Goal: Task Accomplishment & Management: Complete application form

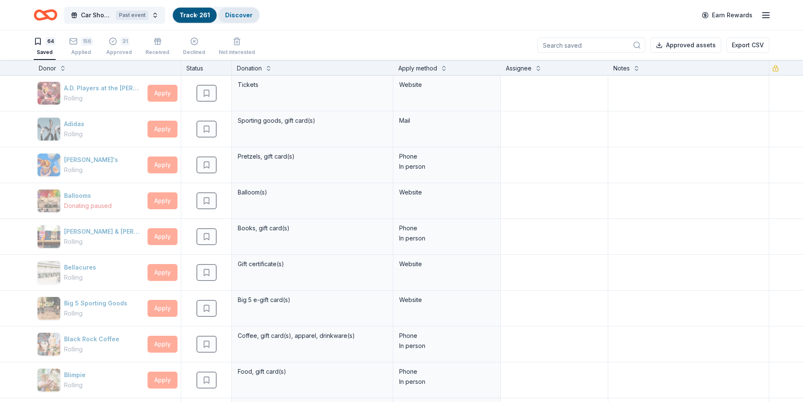
click at [250, 13] on link "Discover" at bounding box center [238, 14] width 27 height 7
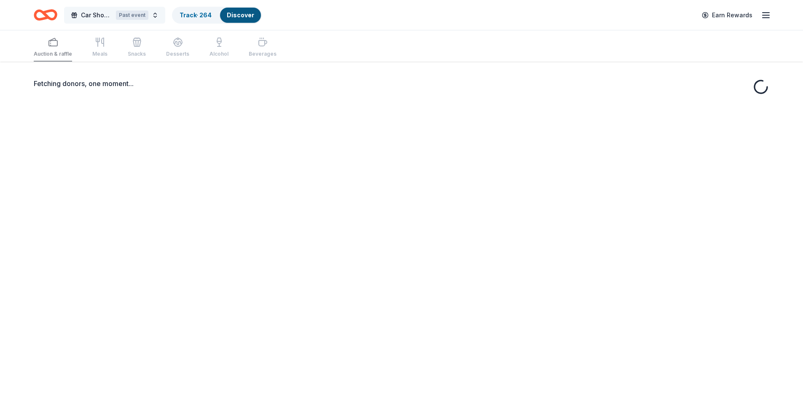
click at [156, 15] on button "Car Show Fundraiser Past event" at bounding box center [114, 15] width 101 height 17
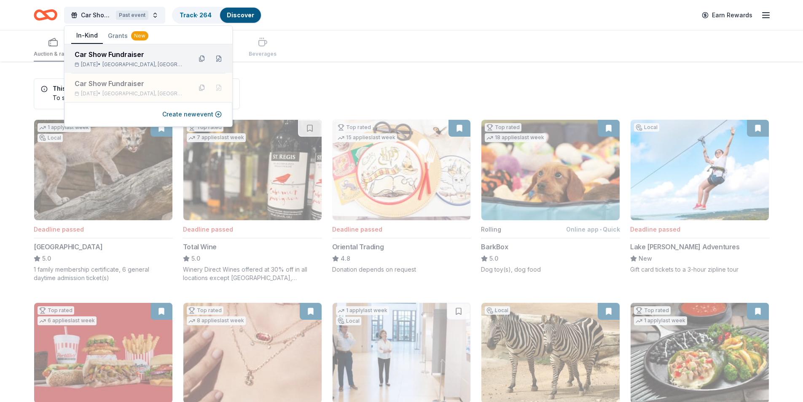
click at [139, 54] on div "Car Show Fundraiser" at bounding box center [130, 54] width 110 height 10
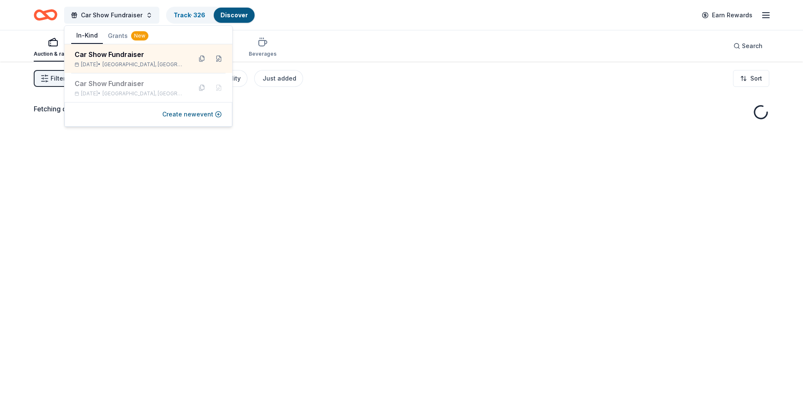
click at [390, 34] on div "Auction & raffle Meals Snacks Desserts Alcohol Beverages Search" at bounding box center [402, 45] width 736 height 31
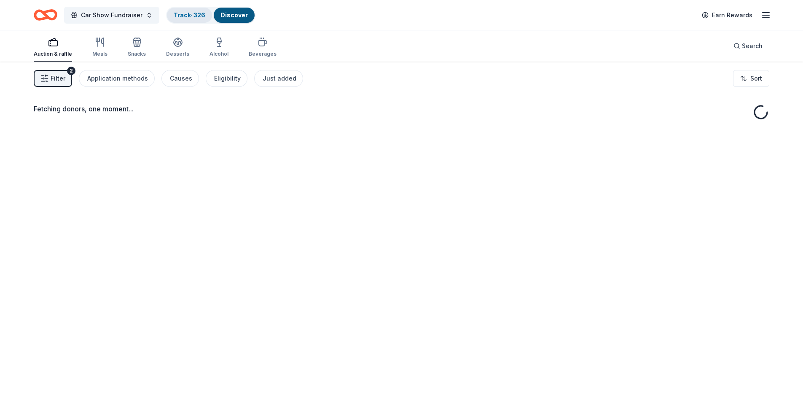
click at [181, 14] on link "Track · 326" at bounding box center [190, 14] width 32 height 7
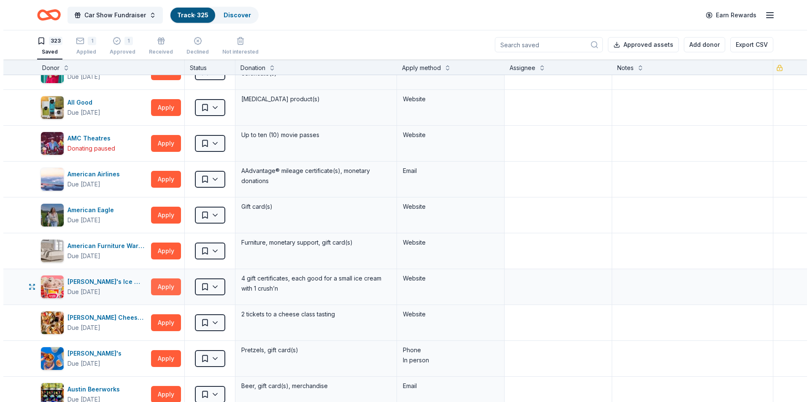
scroll to position [295, 0]
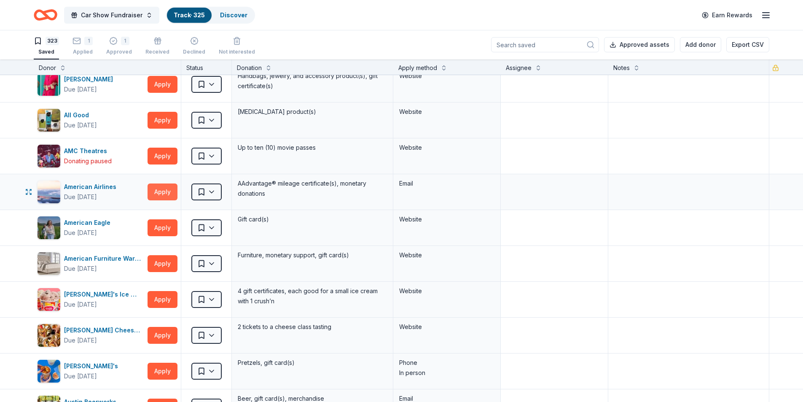
click at [160, 192] on button "Apply" at bounding box center [163, 191] width 30 height 17
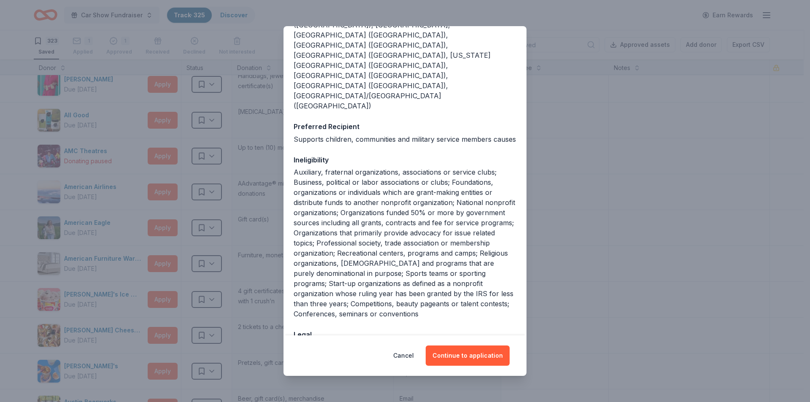
scroll to position [132, 0]
click at [460, 355] on button "Continue to application" at bounding box center [467, 355] width 84 height 20
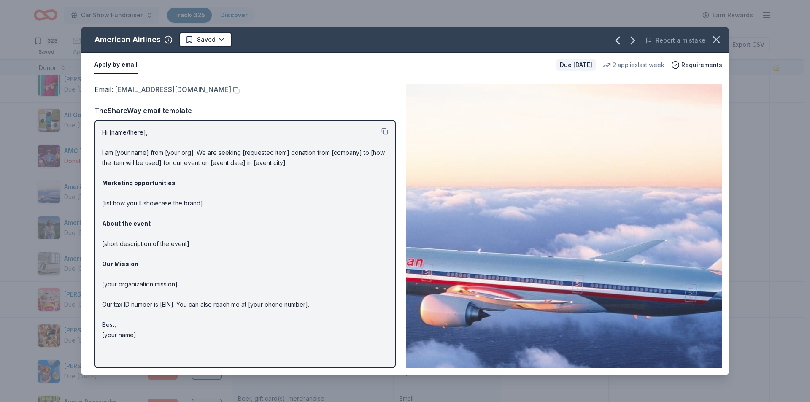
click at [150, 90] on link "[EMAIL_ADDRESS][DOMAIN_NAME]" at bounding box center [173, 89] width 116 height 11
click at [216, 44] on html "Car Show Fundraiser Track · 325 Discover Earn Rewards 323 Saved 1 Applied 1 App…" at bounding box center [405, 201] width 810 height 402
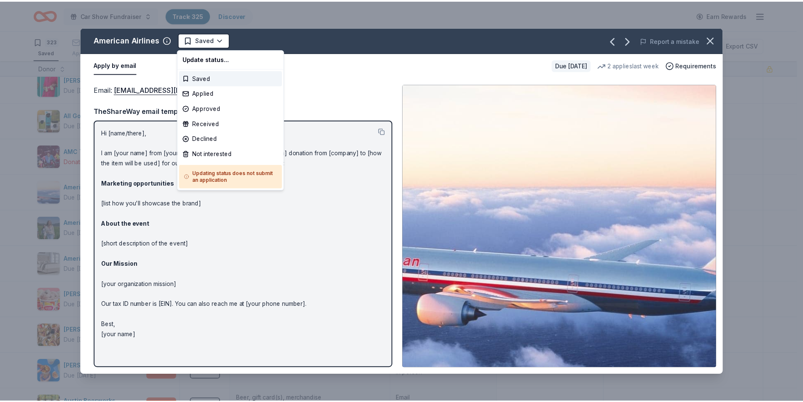
scroll to position [0, 0]
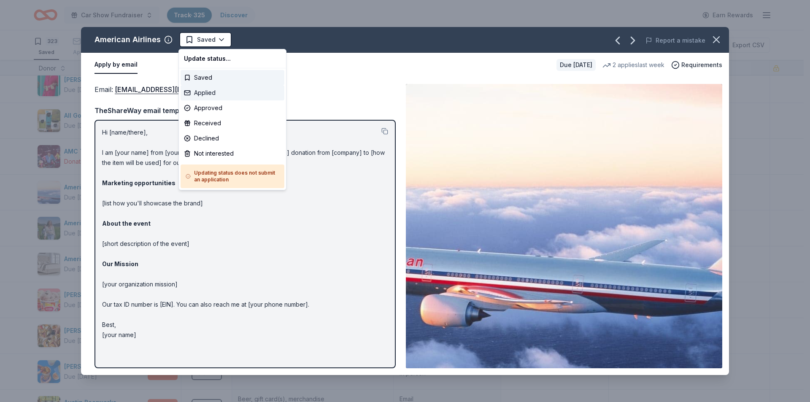
click at [207, 89] on div "Applied" at bounding box center [232, 92] width 104 height 15
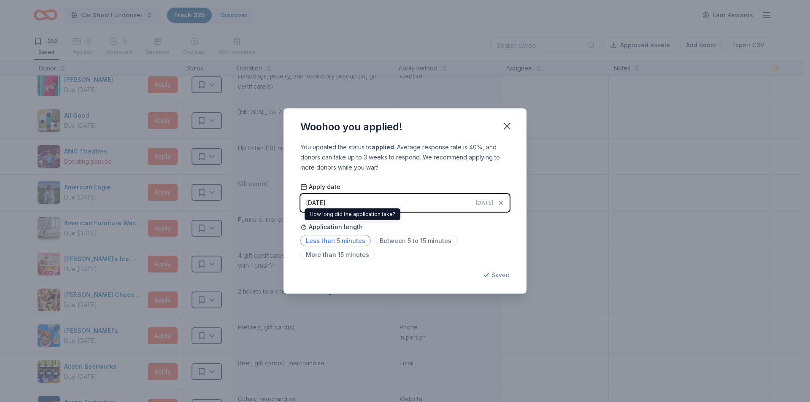
click at [359, 242] on span "Less than 5 minutes" at bounding box center [335, 240] width 70 height 11
click at [508, 124] on icon "button" at bounding box center [507, 126] width 6 height 6
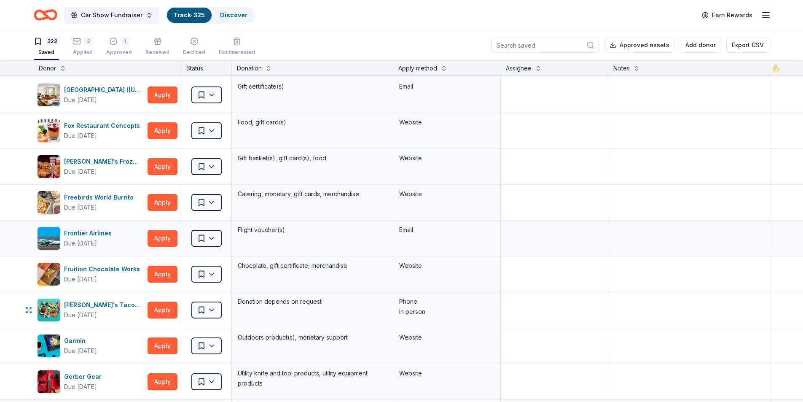
scroll to position [4175, 0]
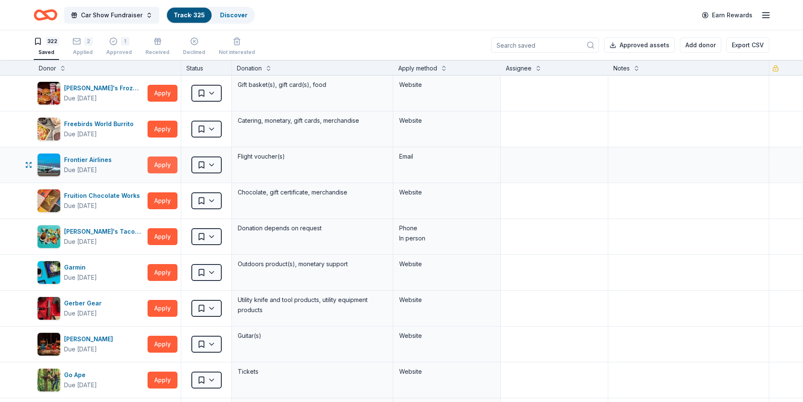
click at [161, 163] on button "Apply" at bounding box center [163, 164] width 30 height 17
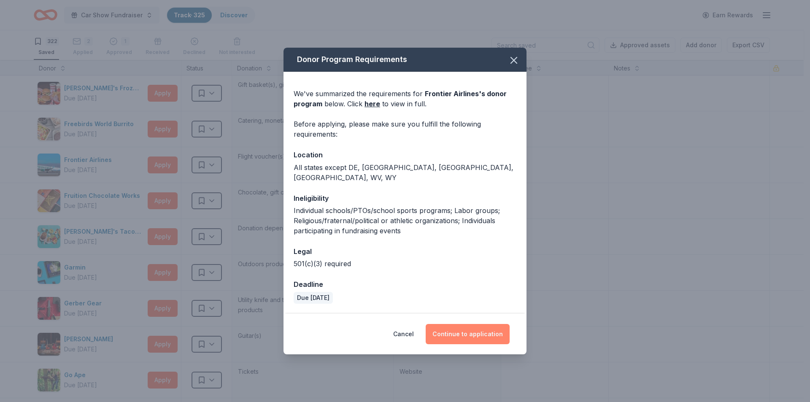
click at [462, 326] on button "Continue to application" at bounding box center [467, 334] width 84 height 20
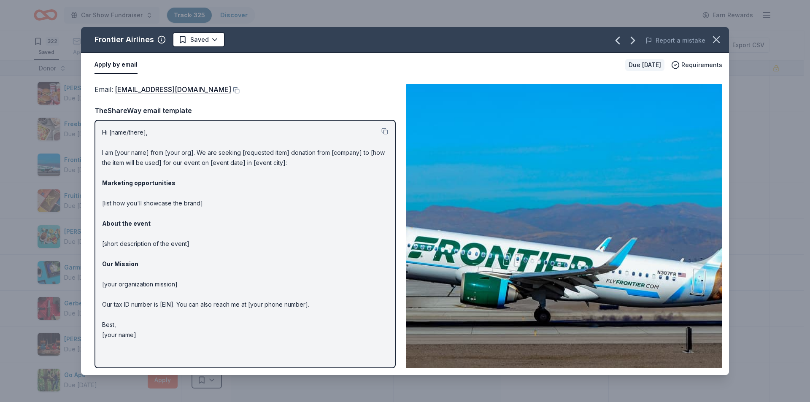
drag, startPoint x: 717, startPoint y: 43, endPoint x: 542, endPoint y: 0, distance: 180.7
click at [717, 43] on icon "button" at bounding box center [716, 40] width 12 height 12
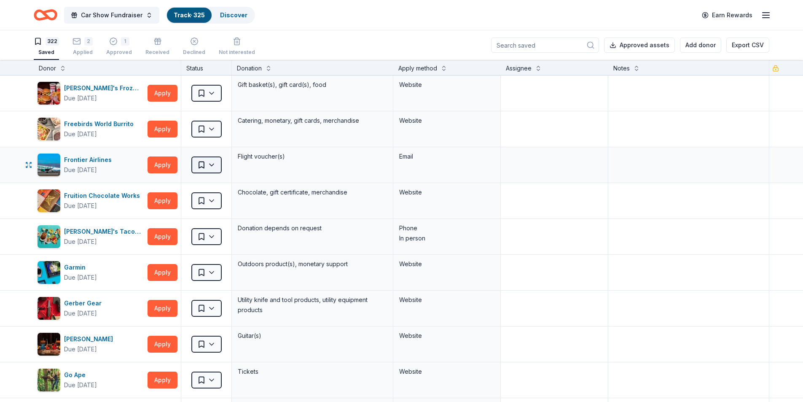
click at [215, 168] on html "Car Show Fundraiser Track · 325 Discover Earn Rewards 322 Saved 2 Applied 1 App…" at bounding box center [401, 201] width 803 height 402
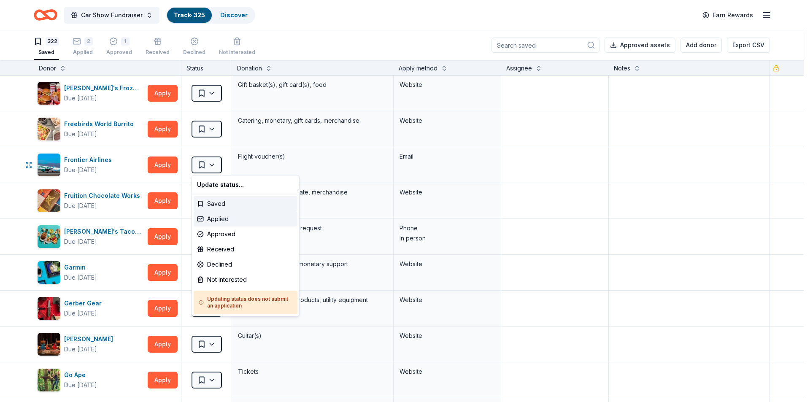
click at [226, 217] on div "Applied" at bounding box center [246, 218] width 104 height 15
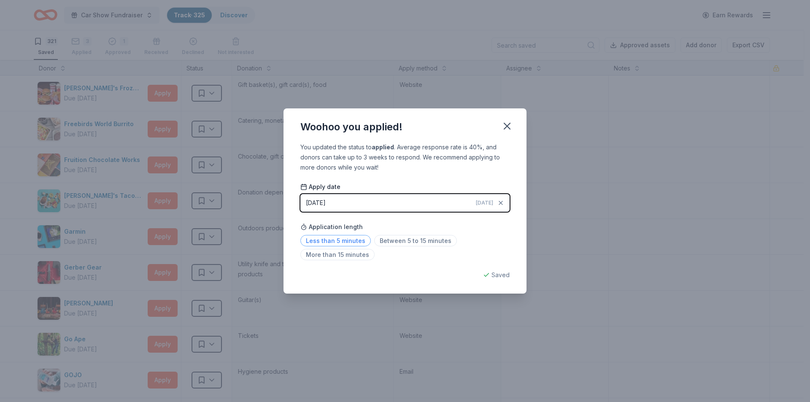
click at [352, 239] on span "Less than 5 minutes" at bounding box center [335, 240] width 70 height 11
click at [506, 124] on icon "button" at bounding box center [507, 126] width 12 height 12
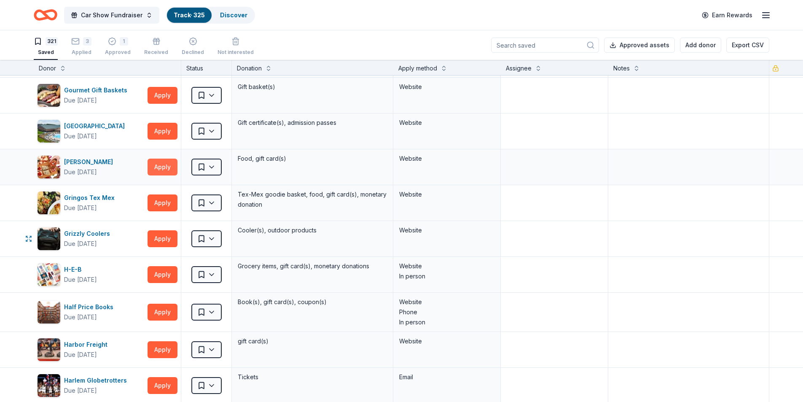
scroll to position [4681, 0]
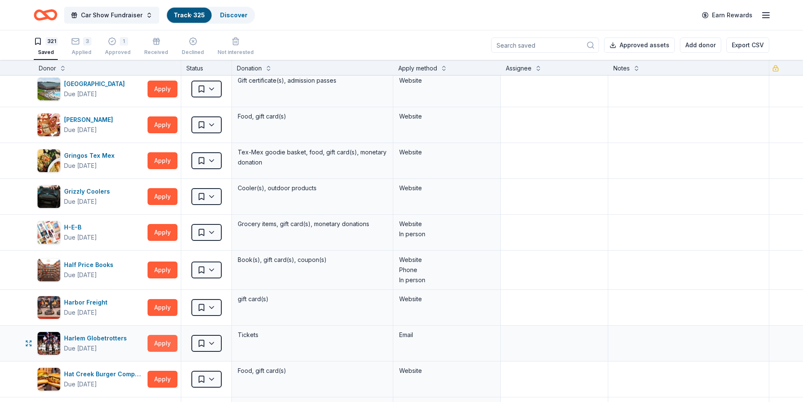
click at [154, 342] on button "Apply" at bounding box center [163, 343] width 30 height 17
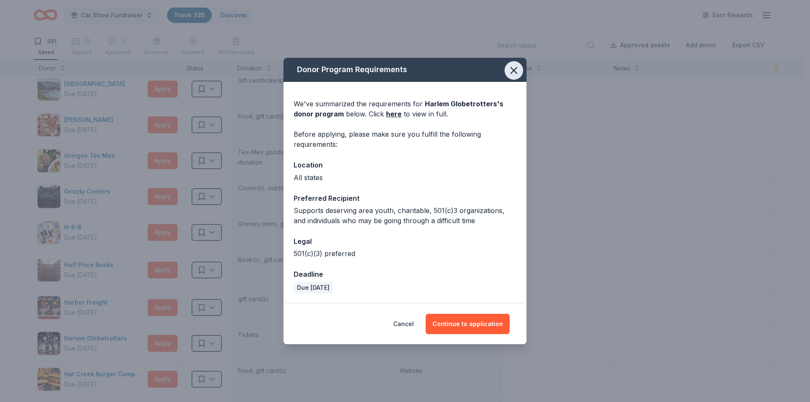
click at [517, 71] on icon "button" at bounding box center [514, 71] width 12 height 12
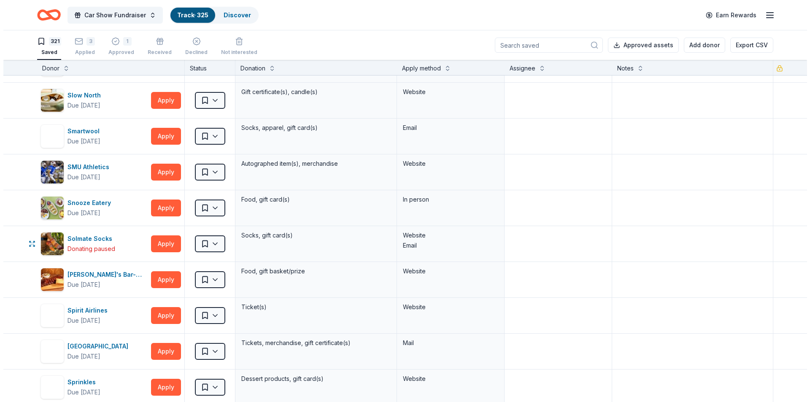
scroll to position [9151, 0]
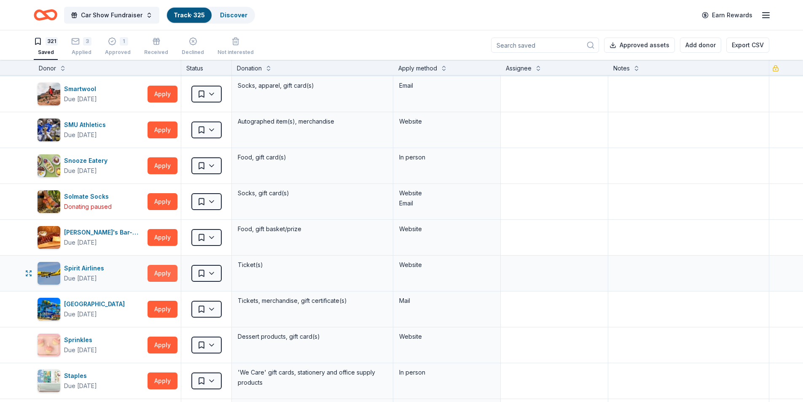
click at [155, 273] on button "Apply" at bounding box center [163, 273] width 30 height 17
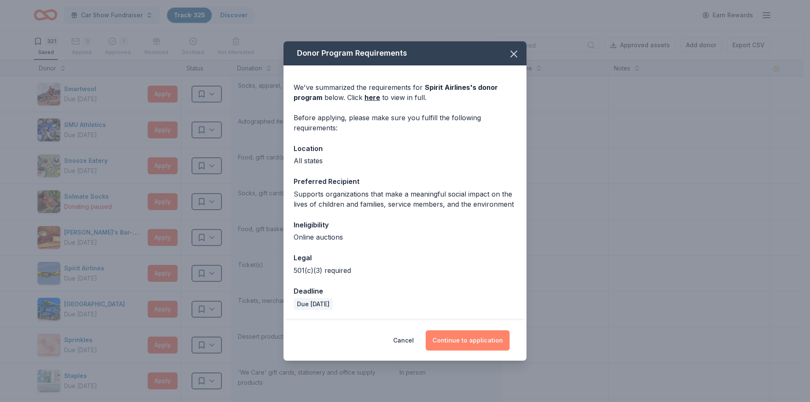
click at [479, 339] on button "Continue to application" at bounding box center [467, 340] width 84 height 20
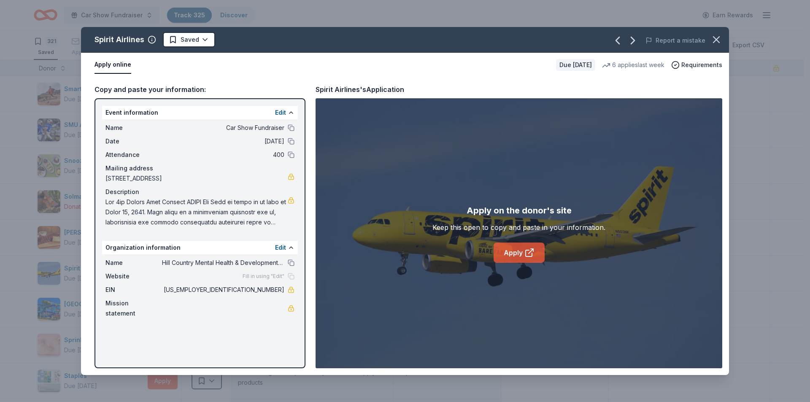
click at [526, 252] on icon at bounding box center [529, 253] width 10 height 10
click at [204, 39] on html "Car Show Fundraiser Track · 325 Discover Earn Rewards 321 Saved 3 Applied 1 App…" at bounding box center [405, 201] width 810 height 402
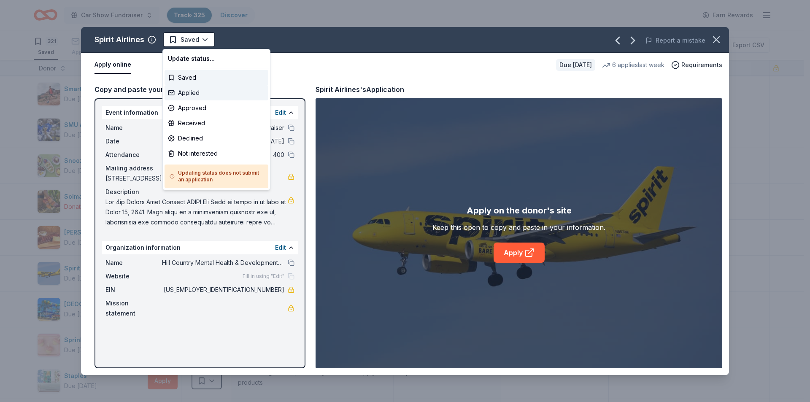
click at [188, 94] on div "Applied" at bounding box center [216, 92] width 104 height 15
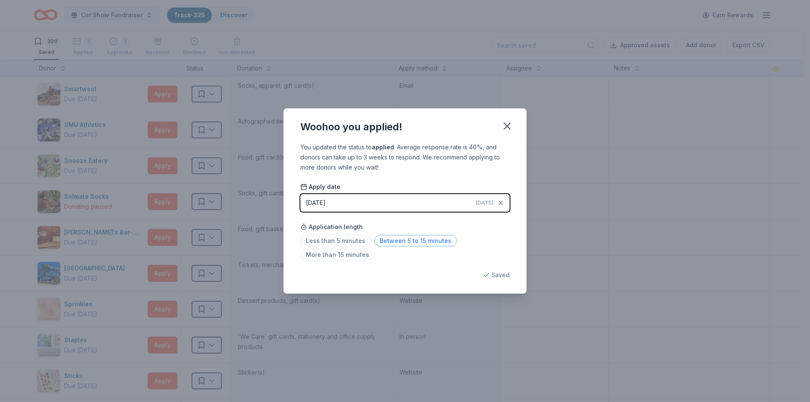
click at [403, 240] on span "Between 5 to 15 minutes" at bounding box center [415, 240] width 83 height 11
click at [508, 123] on icon "button" at bounding box center [507, 126] width 12 height 12
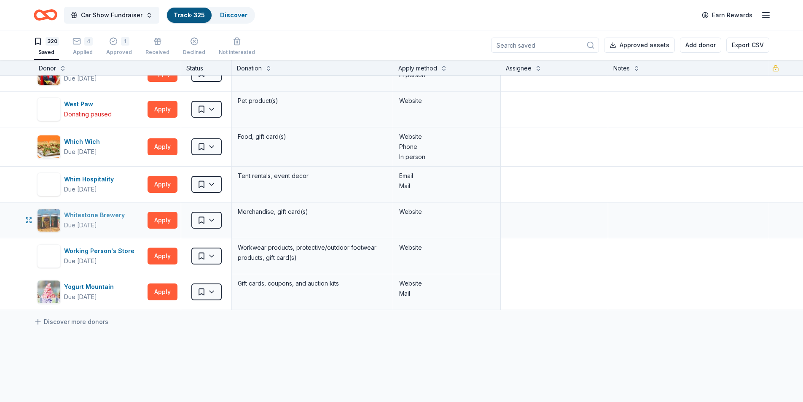
scroll to position [11301, 0]
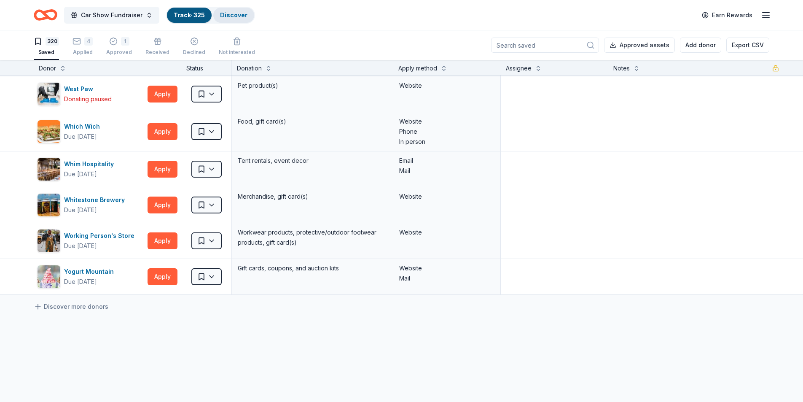
click at [236, 12] on link "Discover" at bounding box center [233, 14] width 27 height 7
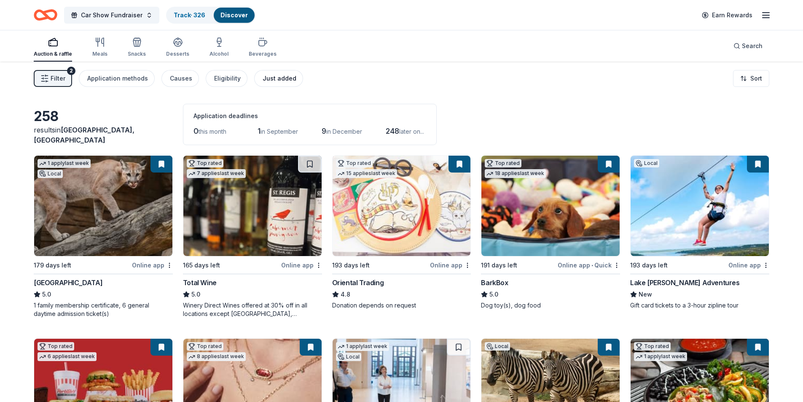
click at [271, 80] on div "Just added" at bounding box center [280, 78] width 34 height 10
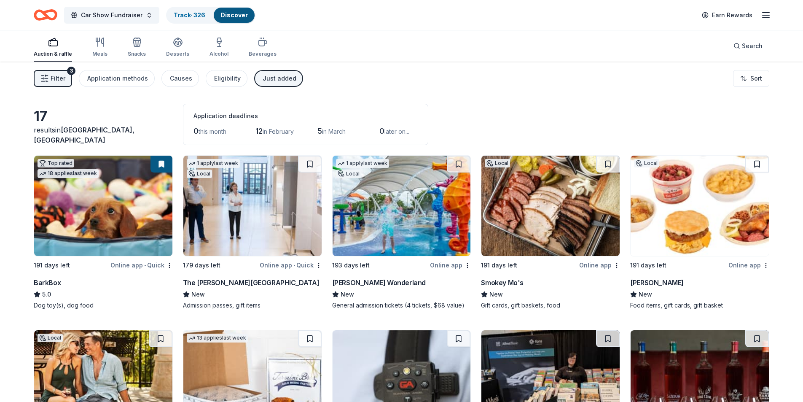
click at [267, 78] on div "Just added" at bounding box center [280, 78] width 34 height 10
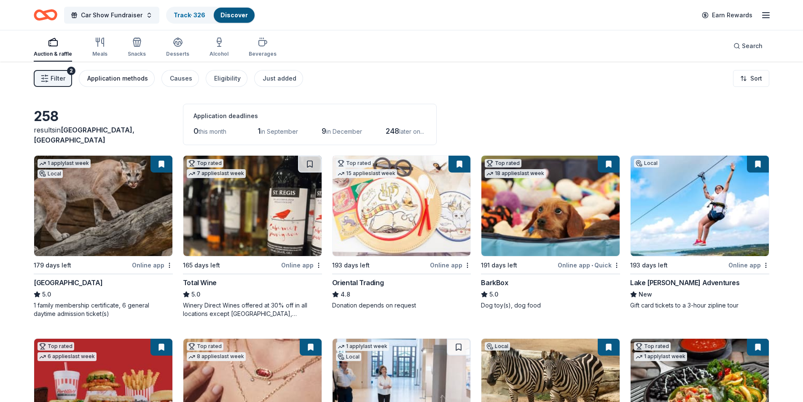
click at [114, 80] on div "Application methods" at bounding box center [117, 78] width 61 height 10
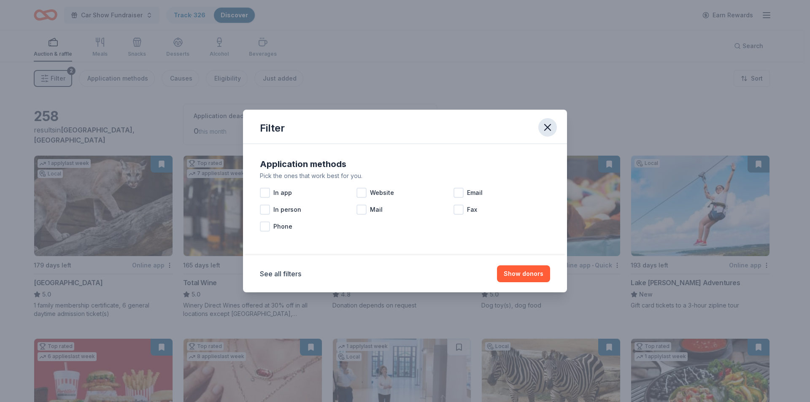
click at [546, 123] on icon "button" at bounding box center [547, 127] width 12 height 12
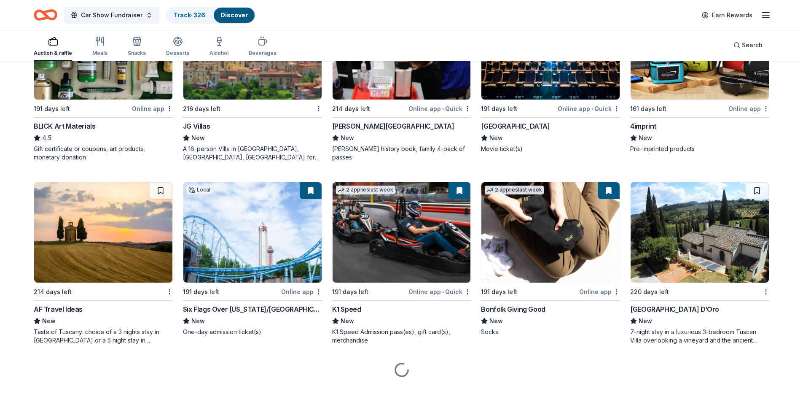
scroll to position [1955, 0]
